Goal: Use online tool/utility: Utilize a website feature to perform a specific function

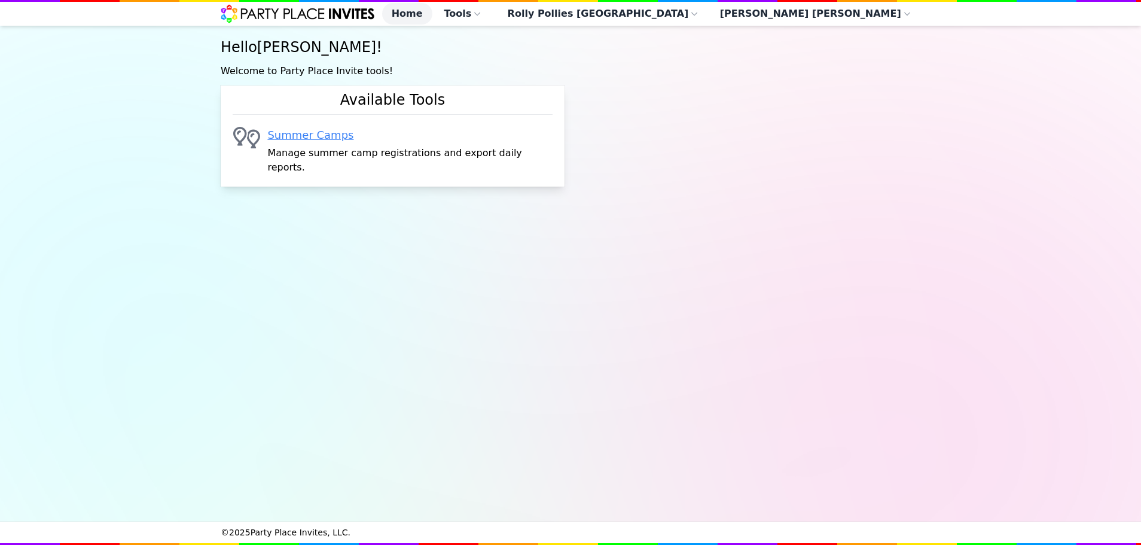
click at [330, 142] on link "Summer Camps" at bounding box center [409, 135] width 285 height 17
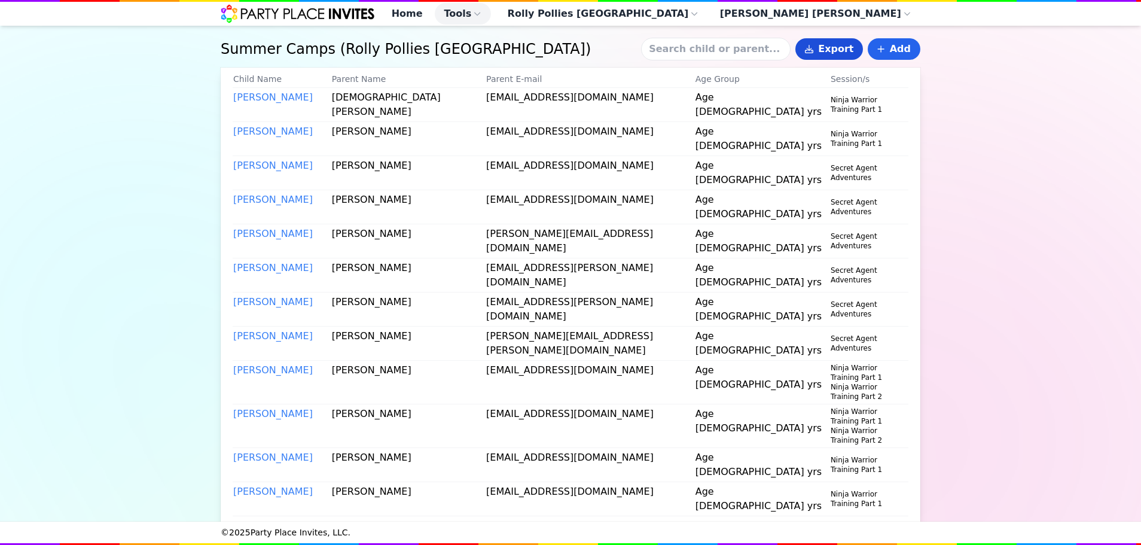
click at [840, 53] on button "Export" at bounding box center [829, 49] width 68 height 22
select select "AM"
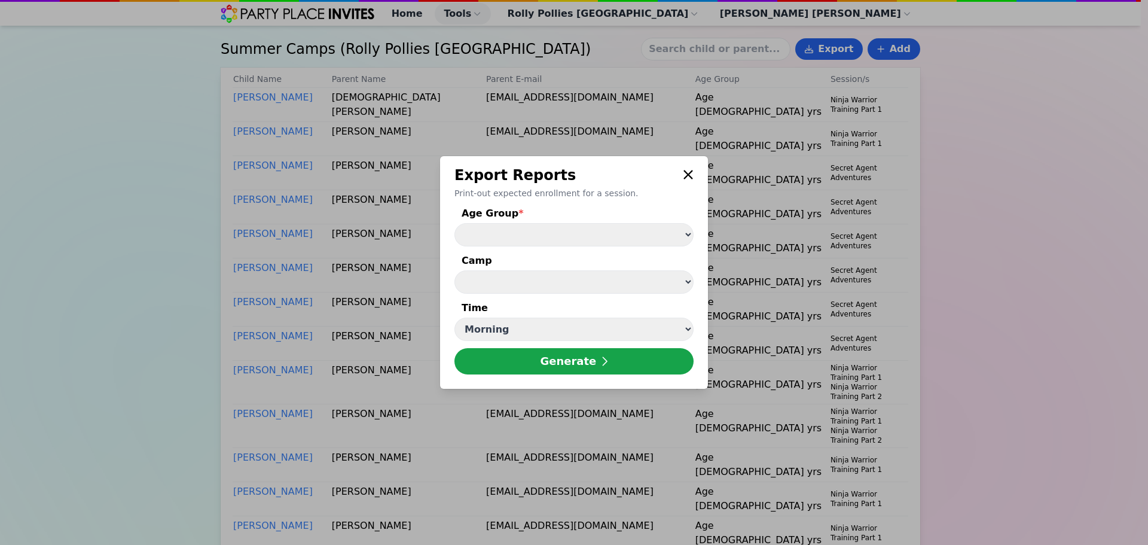
click at [496, 240] on select "Age [DEMOGRAPHIC_DATA] yrs Age [DEMOGRAPHIC_DATA] yrs" at bounding box center [573, 234] width 239 height 23
select select "Age [DEMOGRAPHIC_DATA] yrs"
click at [454, 223] on select "Age [DEMOGRAPHIC_DATA] yrs Age [DEMOGRAPHIC_DATA] yrs" at bounding box center [573, 234] width 239 height 23
click at [504, 276] on select "Summer Kick-Off ( [DATE] - [DATE] ) Pirates, Mermaids, and Under the Sea ( [DAT…" at bounding box center [573, 281] width 239 height 23
select select "39"
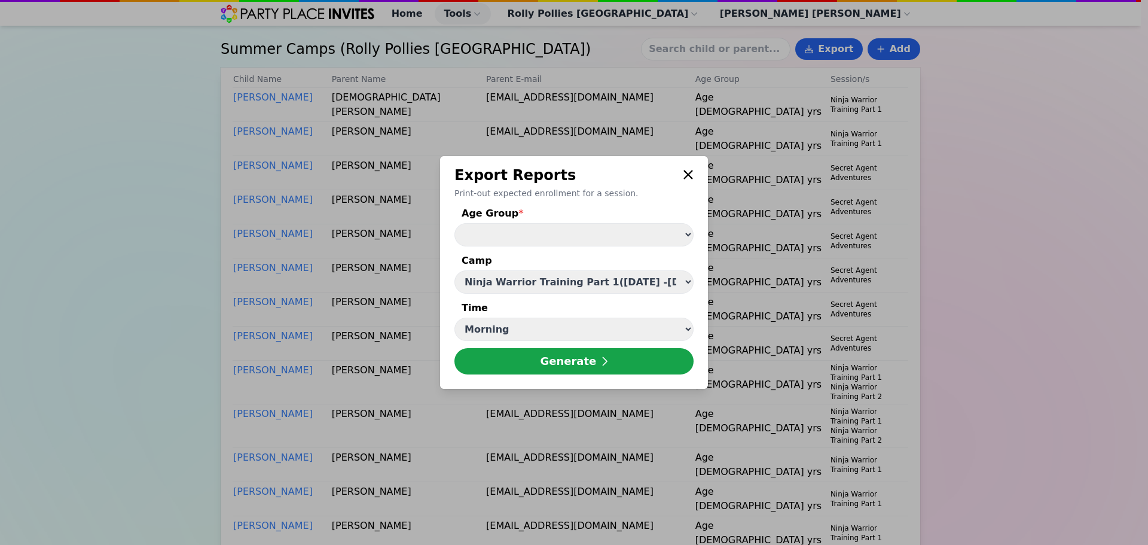
click at [454, 270] on select "Summer Kick-Off ( [DATE] - [DATE] ) Pirates, Mermaids, and Under the Sea ( [DAT…" at bounding box center [573, 281] width 239 height 23
click at [560, 365] on button "Generate" at bounding box center [573, 361] width 239 height 26
click at [528, 237] on select "Age [DEMOGRAPHIC_DATA] yrs Age [DEMOGRAPHIC_DATA] yrs" at bounding box center [573, 234] width 239 height 23
click at [454, 223] on select "Age [DEMOGRAPHIC_DATA] yrs Age [DEMOGRAPHIC_DATA] yrs" at bounding box center [573, 234] width 239 height 23
click at [528, 359] on button "Generate" at bounding box center [573, 361] width 239 height 26
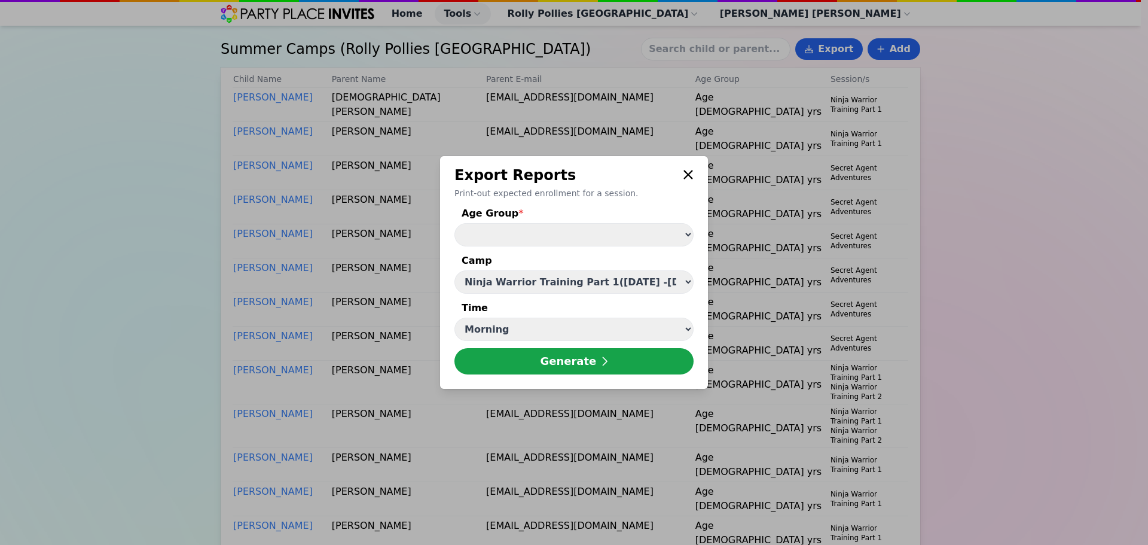
click at [586, 224] on select "Age [DEMOGRAPHIC_DATA] yrs Age [DEMOGRAPHIC_DATA] yrs" at bounding box center [573, 234] width 239 height 23
select select "Age [DEMOGRAPHIC_DATA] yrs"
click at [454, 223] on select "Age [DEMOGRAPHIC_DATA] yrs Age [DEMOGRAPHIC_DATA] yrs" at bounding box center [573, 234] width 239 height 23
click at [573, 330] on select "Morning Afternoon" at bounding box center [573, 328] width 239 height 23
select select "PM"
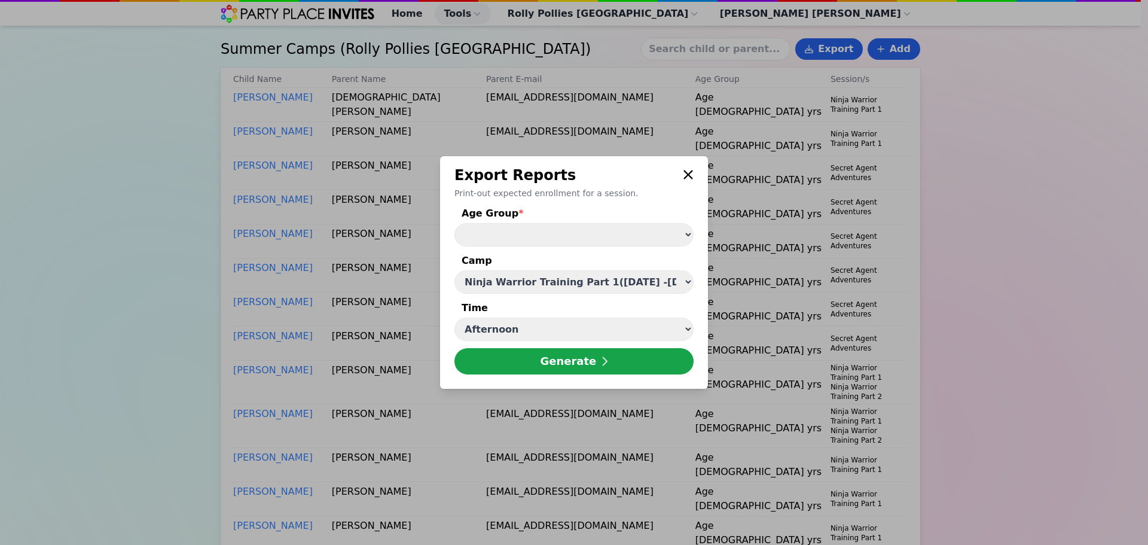
click at [454, 318] on select "Morning Afternoon" at bounding box center [573, 328] width 239 height 23
click at [552, 365] on button "Generate" at bounding box center [573, 361] width 239 height 26
click at [525, 237] on select "Age [DEMOGRAPHIC_DATA] yrs Age [DEMOGRAPHIC_DATA] yrs" at bounding box center [573, 234] width 239 height 23
select select "Age [DEMOGRAPHIC_DATA] yrs"
click at [454, 223] on select "Age [DEMOGRAPHIC_DATA] yrs Age [DEMOGRAPHIC_DATA] yrs" at bounding box center [573, 234] width 239 height 23
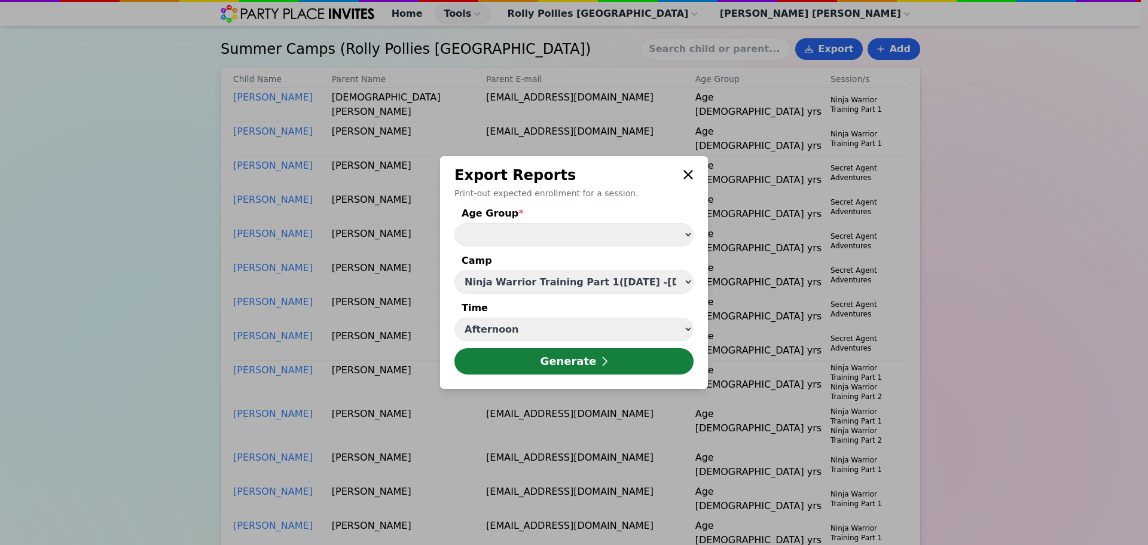
click at [534, 365] on button "Generate" at bounding box center [573, 361] width 239 height 26
click at [683, 173] on icon at bounding box center [688, 174] width 11 height 14
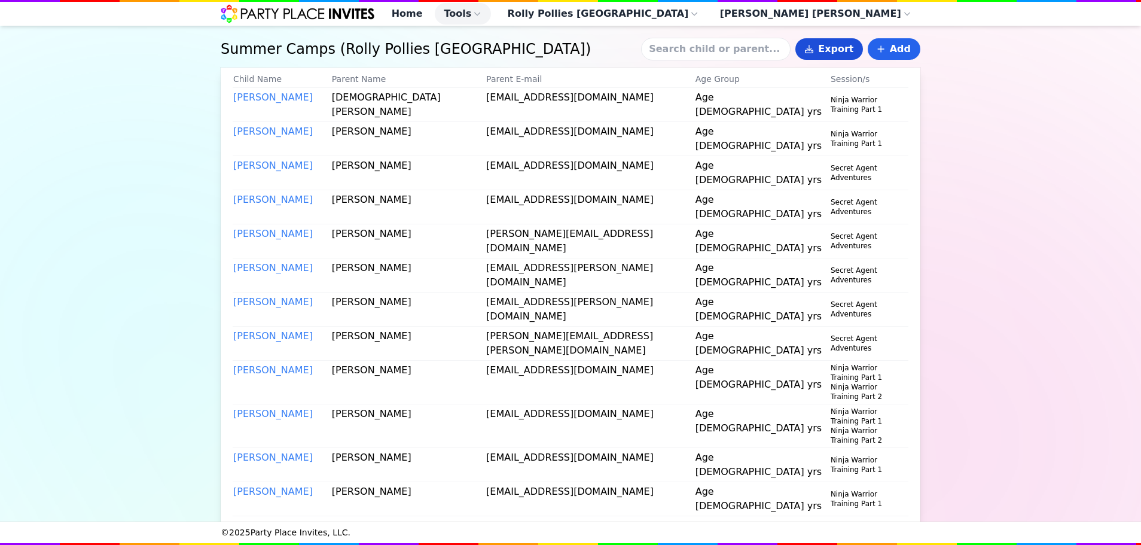
click at [846, 53] on button "Export" at bounding box center [829, 49] width 68 height 22
select select "Age [DEMOGRAPHIC_DATA] yrs"
select select "39"
select select "PM"
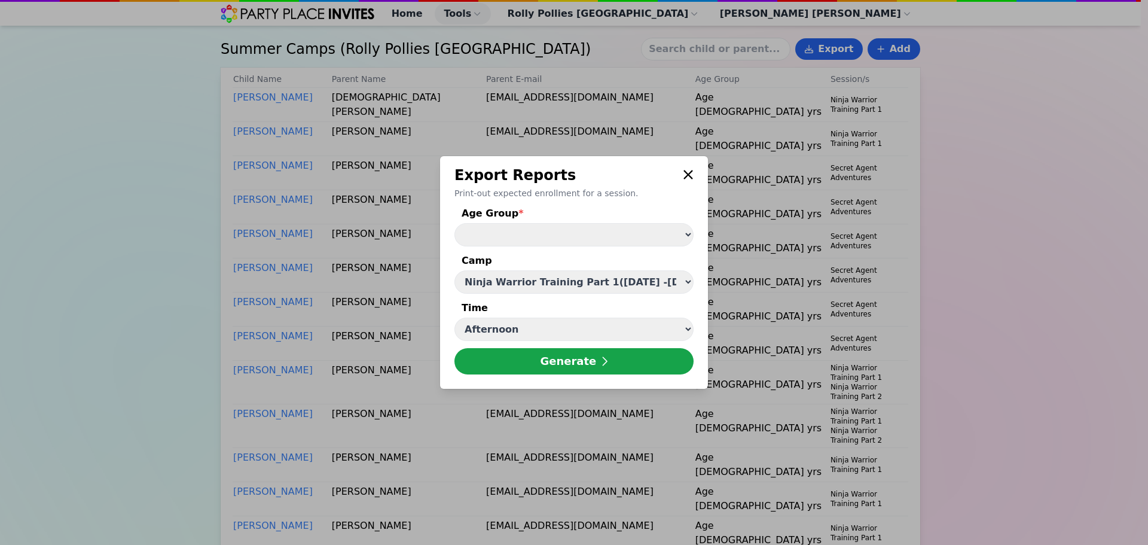
click at [557, 227] on select "Age [DEMOGRAPHIC_DATA] yrs Age [DEMOGRAPHIC_DATA] yrs" at bounding box center [573, 234] width 239 height 23
select select "Age [DEMOGRAPHIC_DATA] yrs"
click at [454, 223] on select "Age [DEMOGRAPHIC_DATA] yrs Age [DEMOGRAPHIC_DATA] yrs" at bounding box center [573, 234] width 239 height 23
click at [519, 334] on select "Morning Afternoon" at bounding box center [573, 328] width 239 height 23
select select "AM"
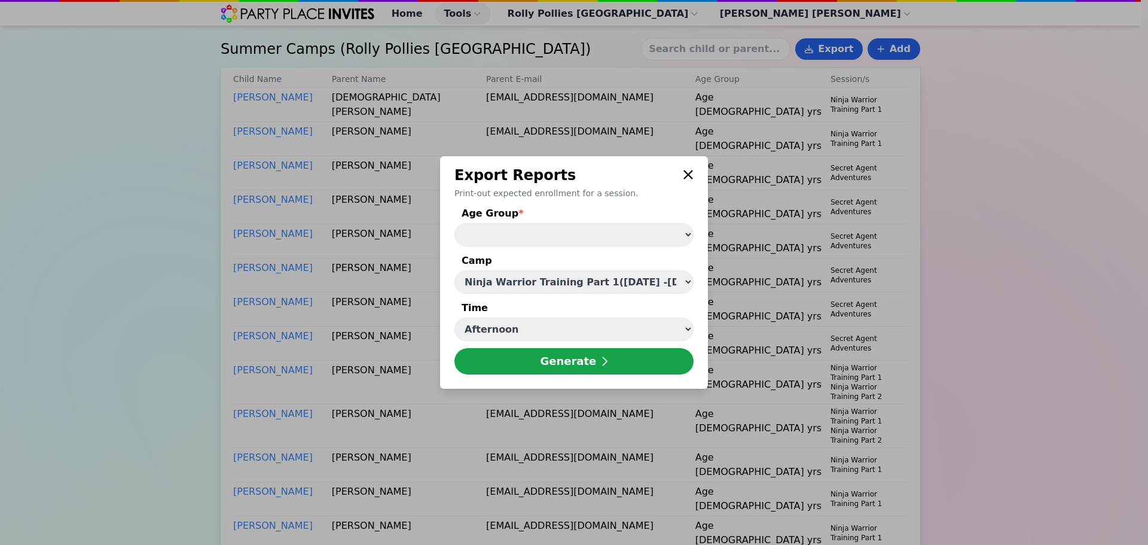
click at [454, 318] on select "Morning Afternoon" at bounding box center [573, 328] width 239 height 23
click at [519, 279] on select "Summer Kick-Off ( [DATE] - [DATE] ) Pirates, Mermaids, and Under the Sea ( [DAT…" at bounding box center [573, 281] width 239 height 23
select select "40"
click at [454, 270] on select "Summer Kick-Off ( [DATE] - [DATE] ) Pirates, Mermaids, and Under the Sea ( [DAT…" at bounding box center [573, 281] width 239 height 23
click at [542, 365] on button "Generate" at bounding box center [573, 361] width 239 height 26
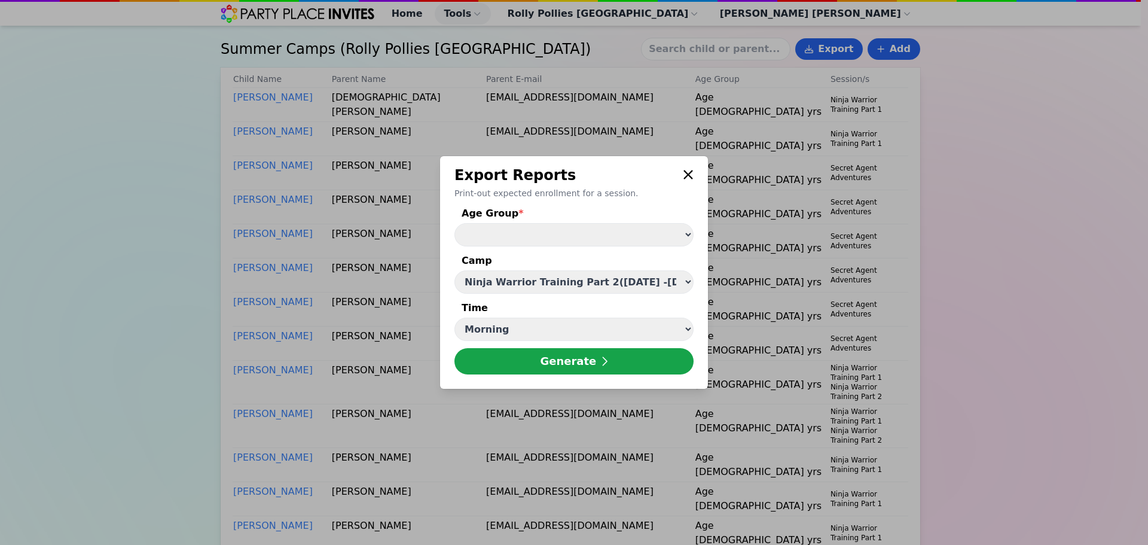
click at [573, 331] on select "Morning Afternoon" at bounding box center [573, 328] width 239 height 23
click at [572, 335] on select "Morning Afternoon" at bounding box center [573, 328] width 239 height 23
click at [561, 228] on select "Age [DEMOGRAPHIC_DATA] yrs Age [DEMOGRAPHIC_DATA] yrs" at bounding box center [573, 234] width 239 height 23
click at [454, 223] on select "Age [DEMOGRAPHIC_DATA] yrs Age [DEMOGRAPHIC_DATA] yrs" at bounding box center [573, 234] width 239 height 23
click at [578, 362] on button "Generate" at bounding box center [573, 361] width 239 height 26
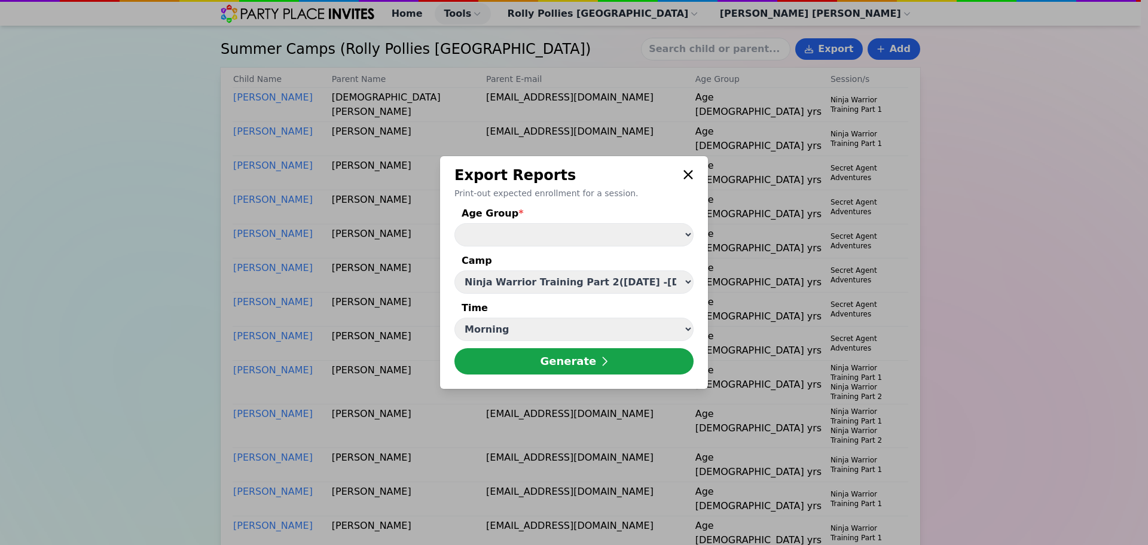
click at [551, 239] on select "Age [DEMOGRAPHIC_DATA] yrs Age [DEMOGRAPHIC_DATA] yrs" at bounding box center [573, 234] width 239 height 23
select select "Age [DEMOGRAPHIC_DATA] yrs"
click at [454, 223] on select "Age [DEMOGRAPHIC_DATA] yrs Age [DEMOGRAPHIC_DATA] yrs" at bounding box center [573, 234] width 239 height 23
drag, startPoint x: 535, startPoint y: 326, endPoint x: 533, endPoint y: 332, distance: 7.0
click at [535, 326] on select "Morning Afternoon" at bounding box center [573, 328] width 239 height 23
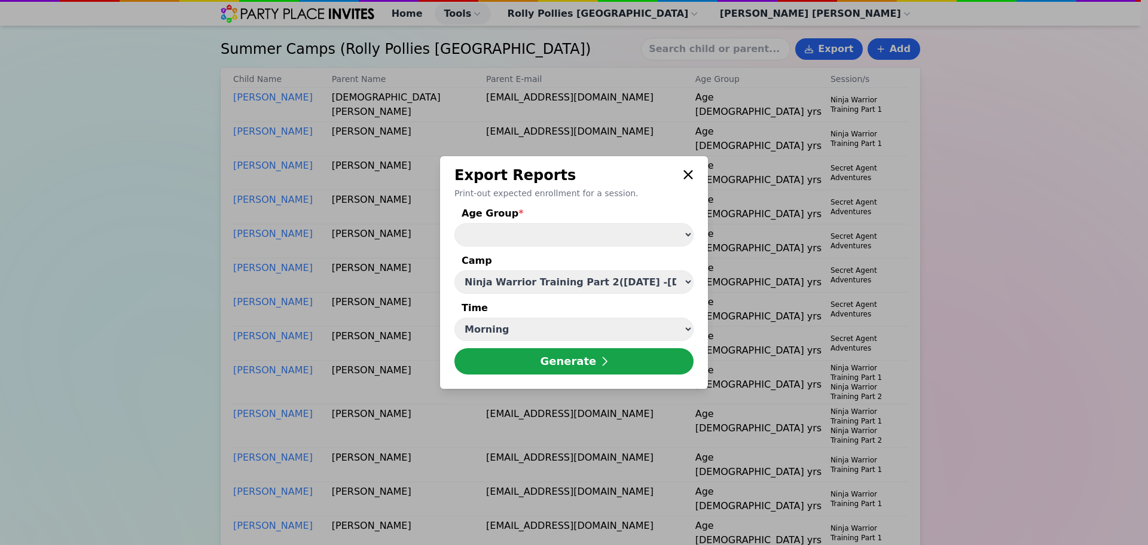
select select "PM"
click at [454, 318] on select "Morning Afternoon" at bounding box center [573, 328] width 239 height 23
click at [519, 358] on button "Generate" at bounding box center [573, 361] width 239 height 26
click at [554, 224] on select "Age [DEMOGRAPHIC_DATA] yrs Age [DEMOGRAPHIC_DATA] yrs" at bounding box center [573, 234] width 239 height 23
select select "Age [DEMOGRAPHIC_DATA] yrs"
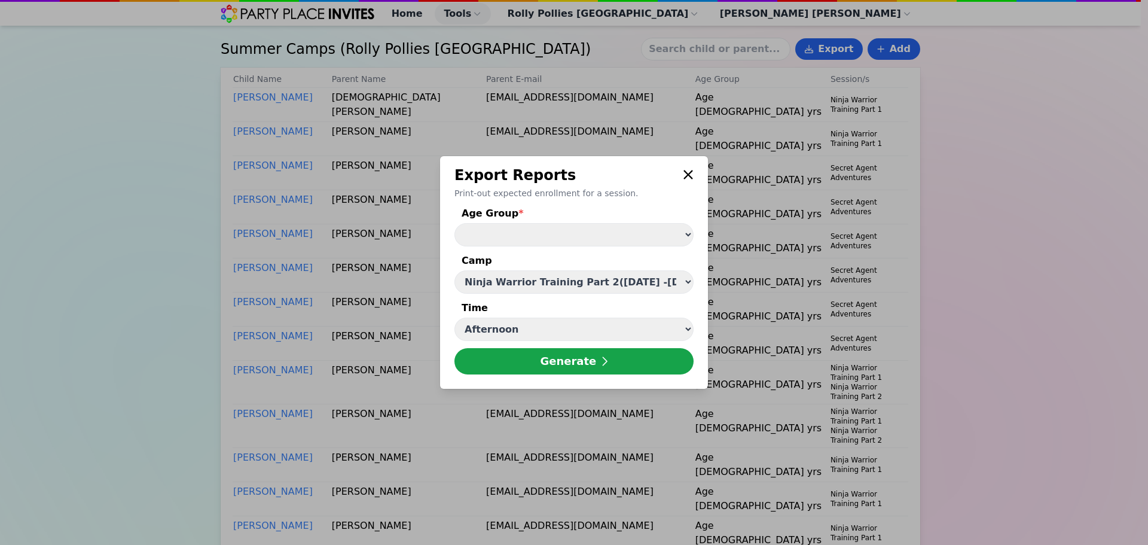
click at [454, 223] on select "Age [DEMOGRAPHIC_DATA] yrs Age [DEMOGRAPHIC_DATA] yrs" at bounding box center [573, 234] width 239 height 23
click at [562, 362] on button "Generate" at bounding box center [573, 361] width 239 height 26
click at [684, 172] on icon at bounding box center [688, 174] width 11 height 14
